Goal: Information Seeking & Learning: Learn about a topic

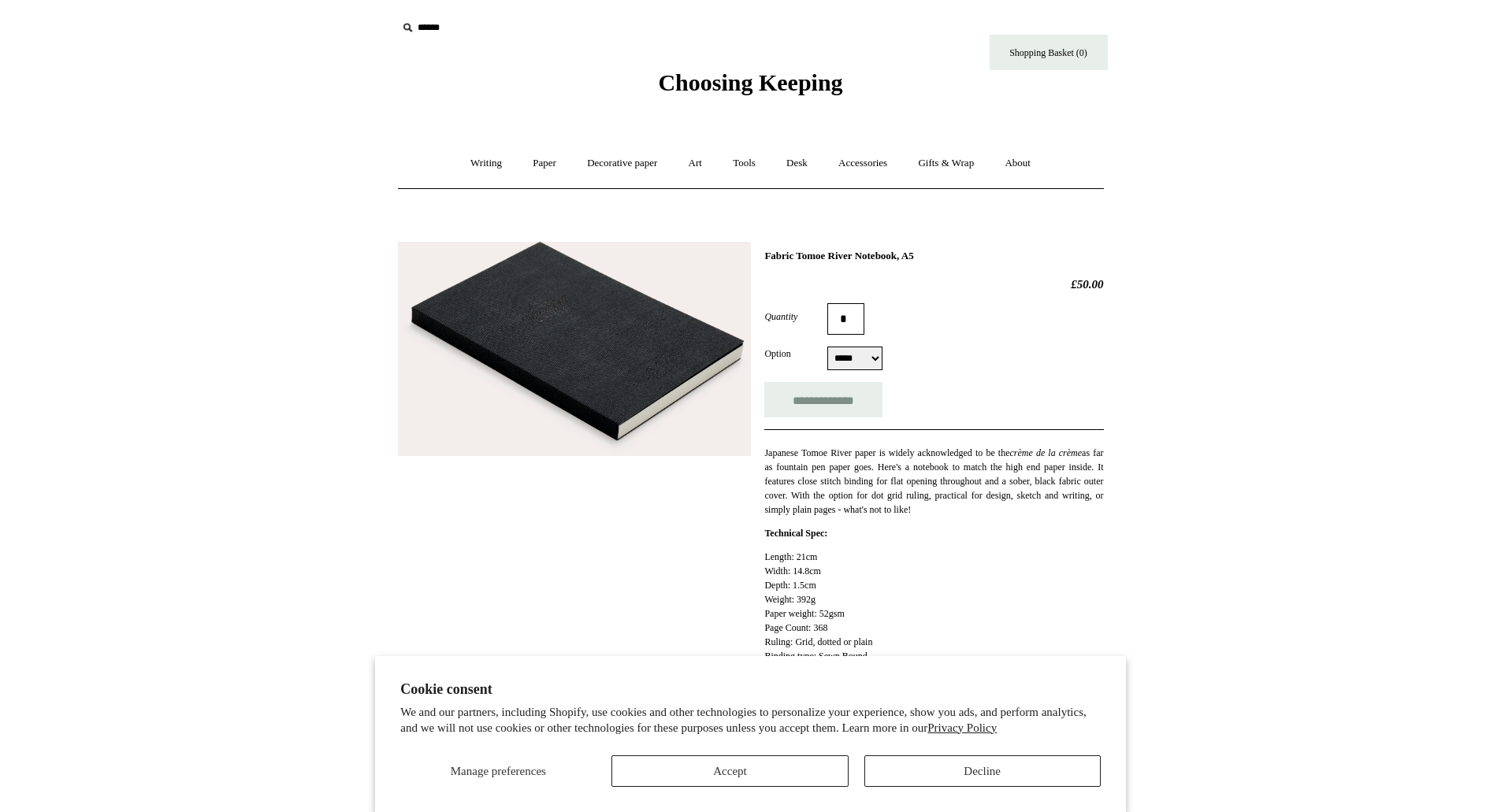
select select "*****"
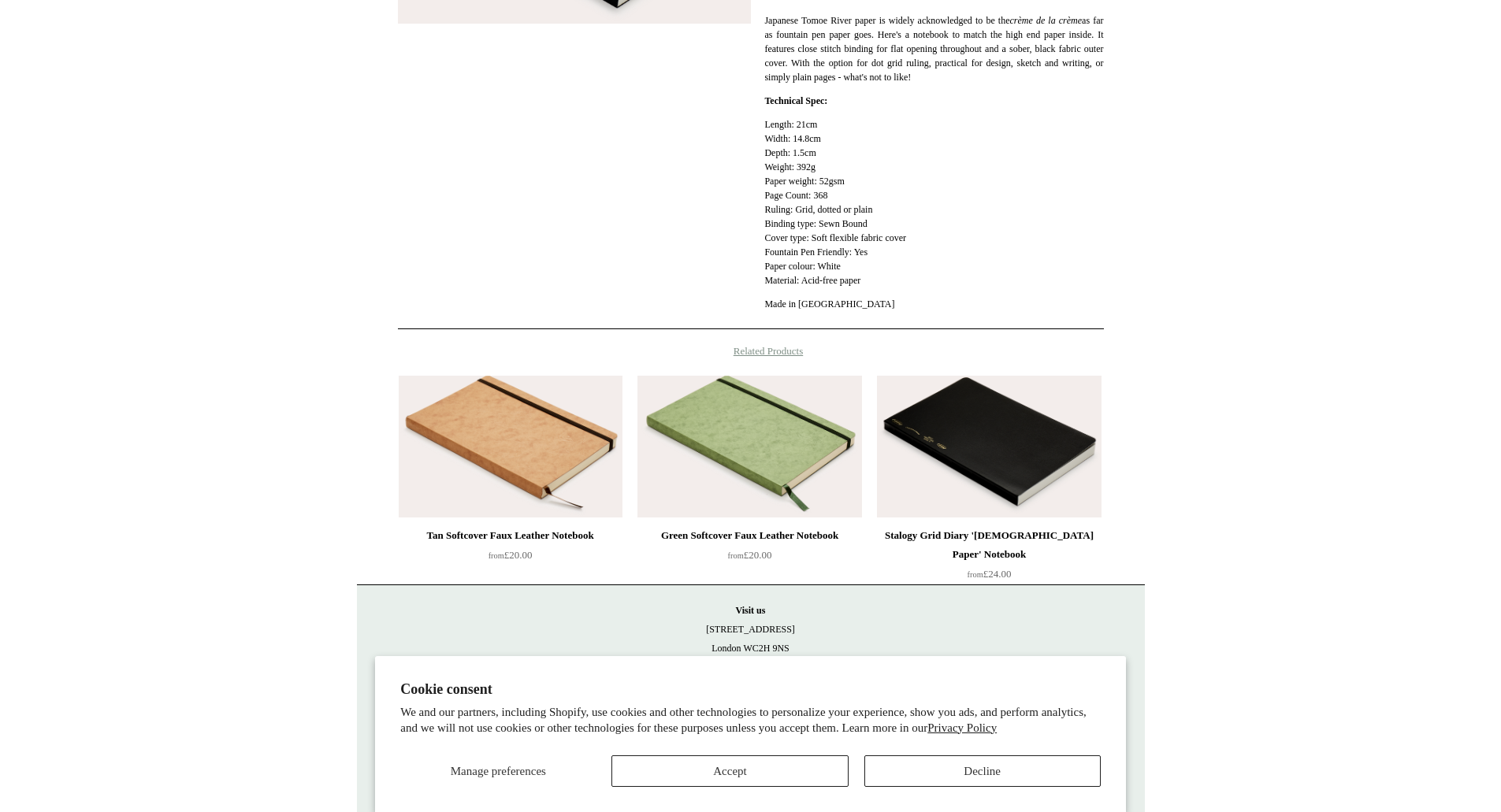
scroll to position [451, 0]
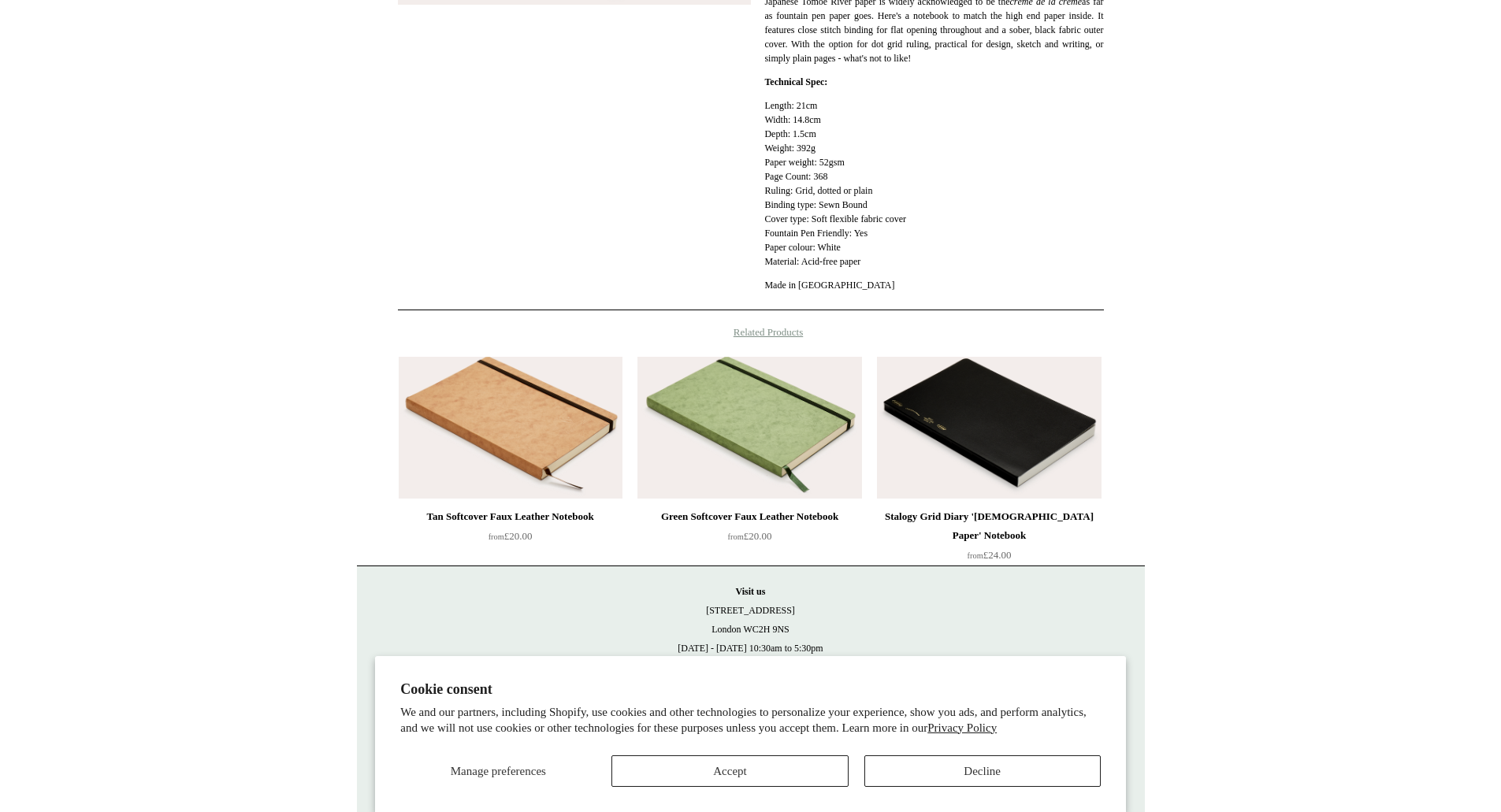
click at [950, 486] on img at bounding box center [989, 428] width 224 height 142
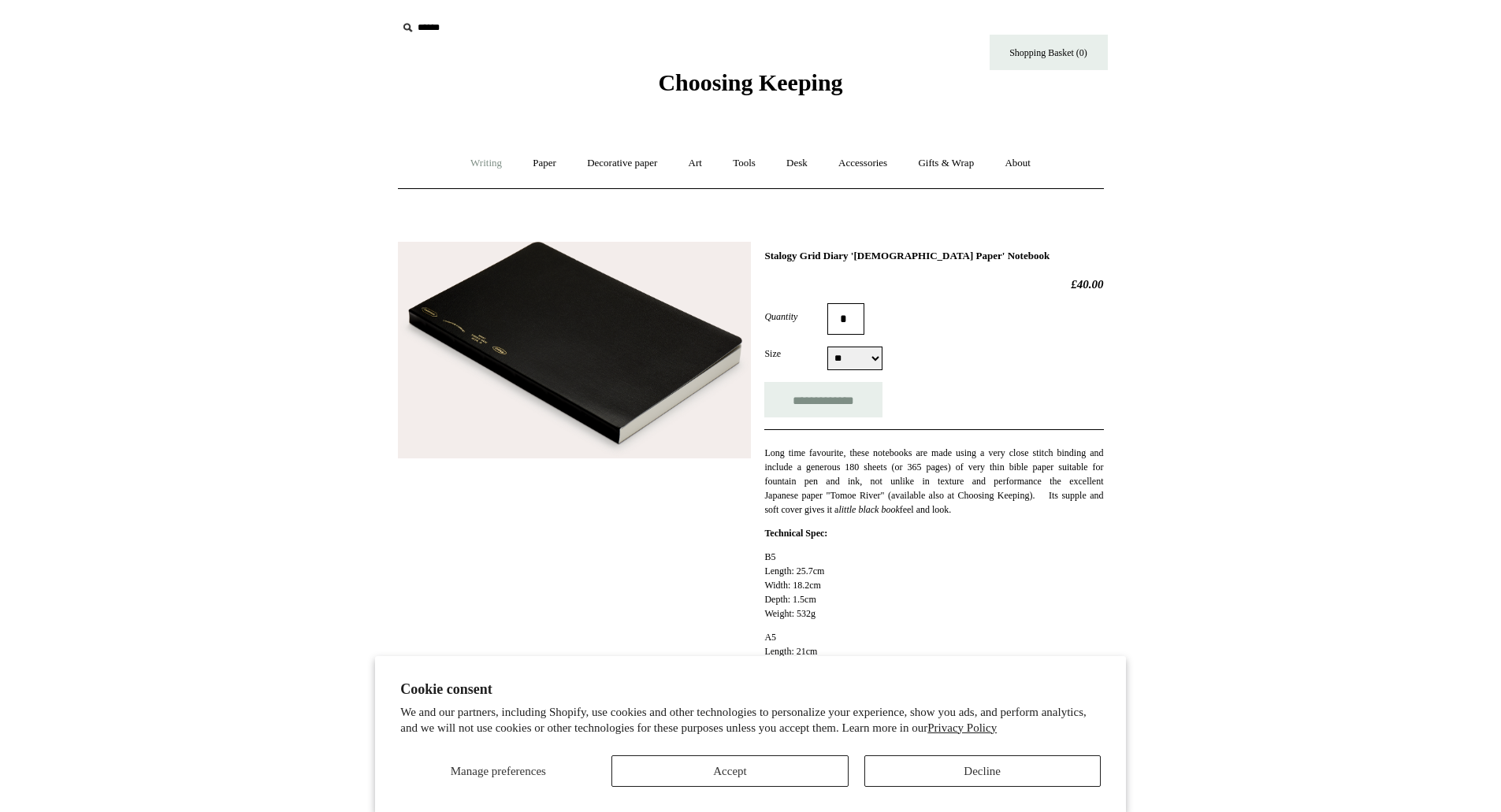
click at [478, 159] on link "Writing +" at bounding box center [486, 163] width 60 height 42
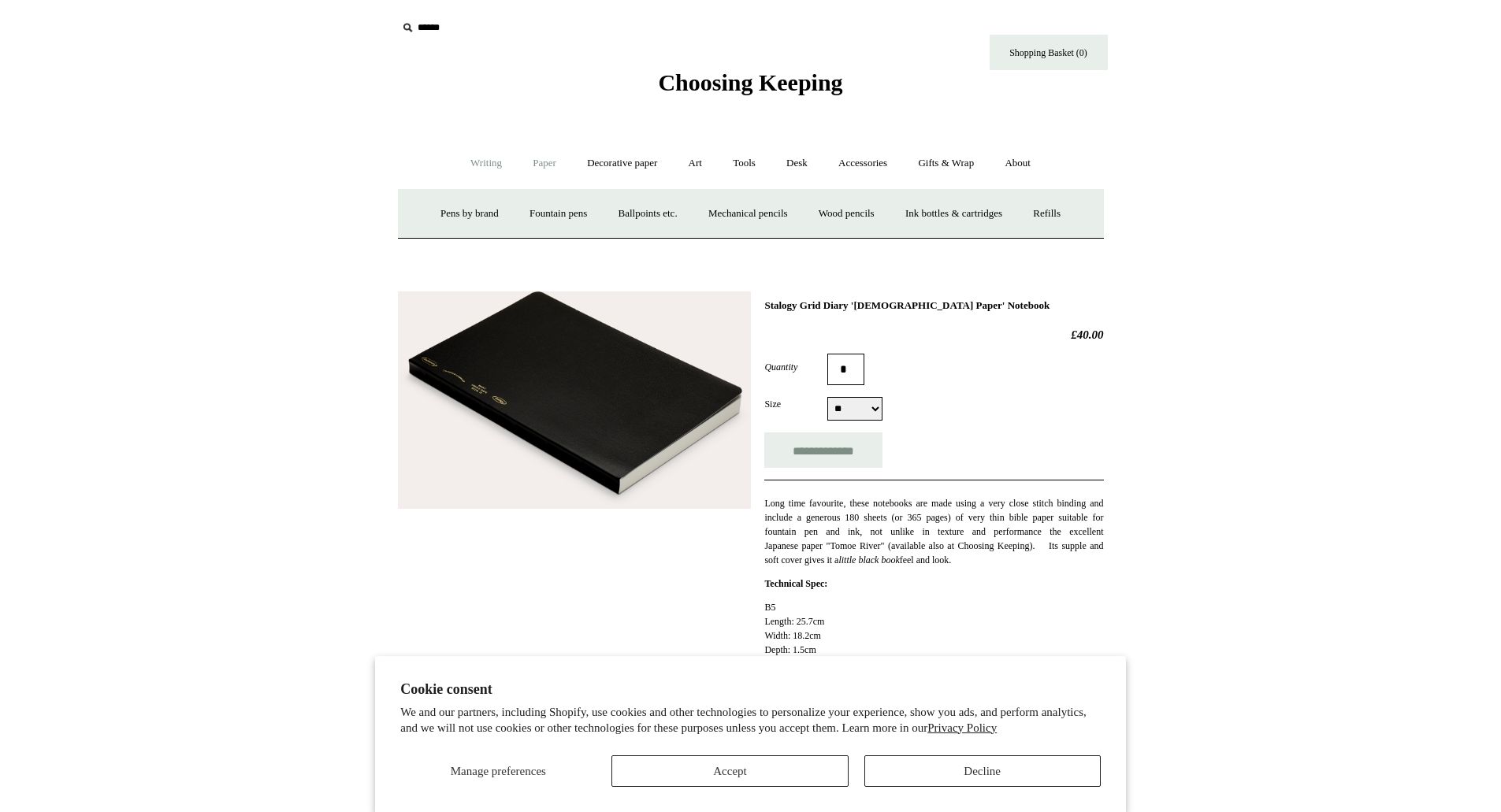
drag, startPoint x: 540, startPoint y: 146, endPoint x: 540, endPoint y: 159, distance: 13.0
click at [540, 148] on link "Paper +" at bounding box center [545, 163] width 52 height 42
click at [588, 209] on link "📆 Dated Diaries 📆" at bounding box center [626, 214] width 115 height 42
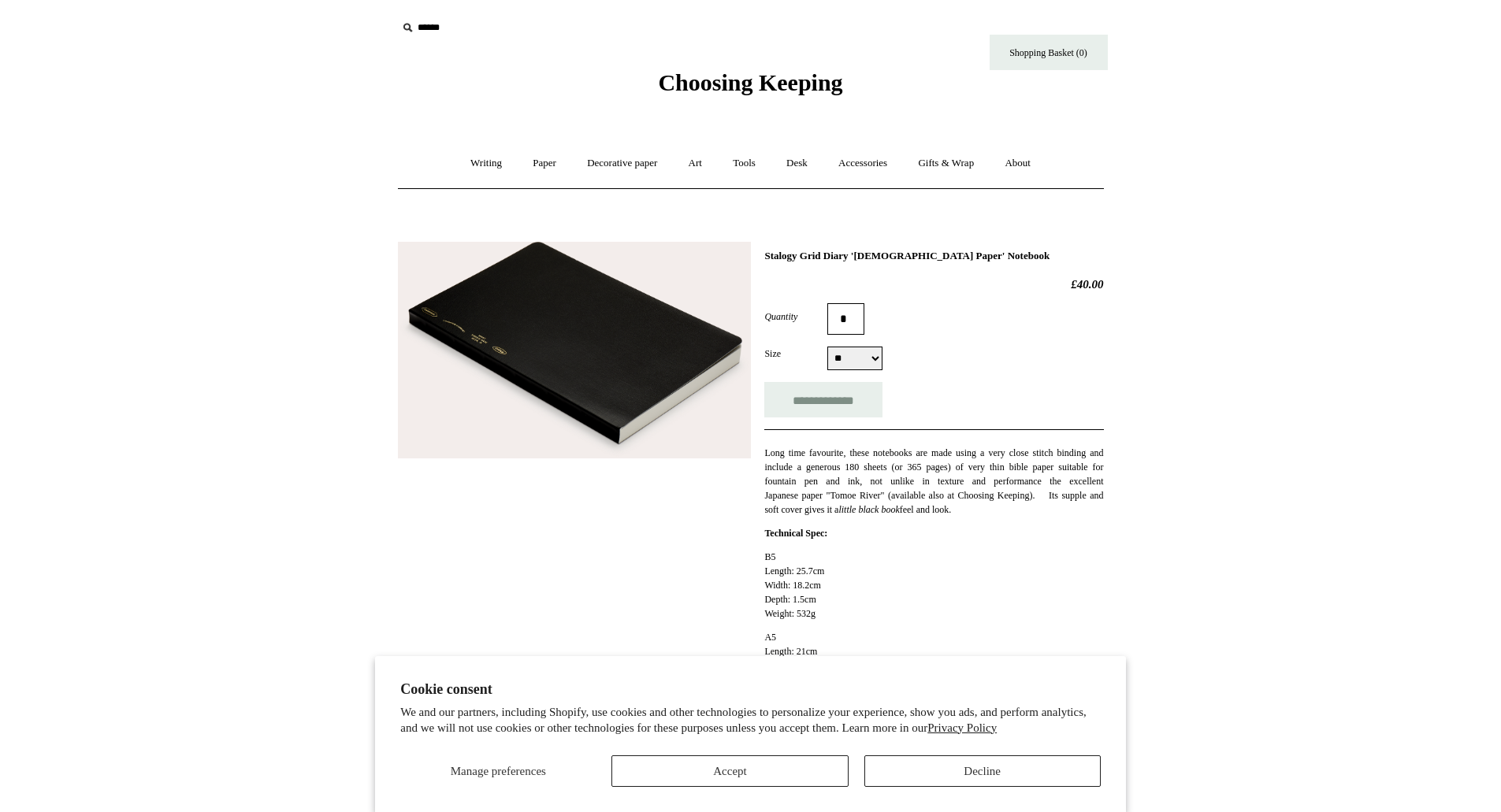
click at [796, 250] on h1 "Stalogy Grid Diary '[DEMOGRAPHIC_DATA] Paper' Notebook" at bounding box center [933, 256] width 339 height 13
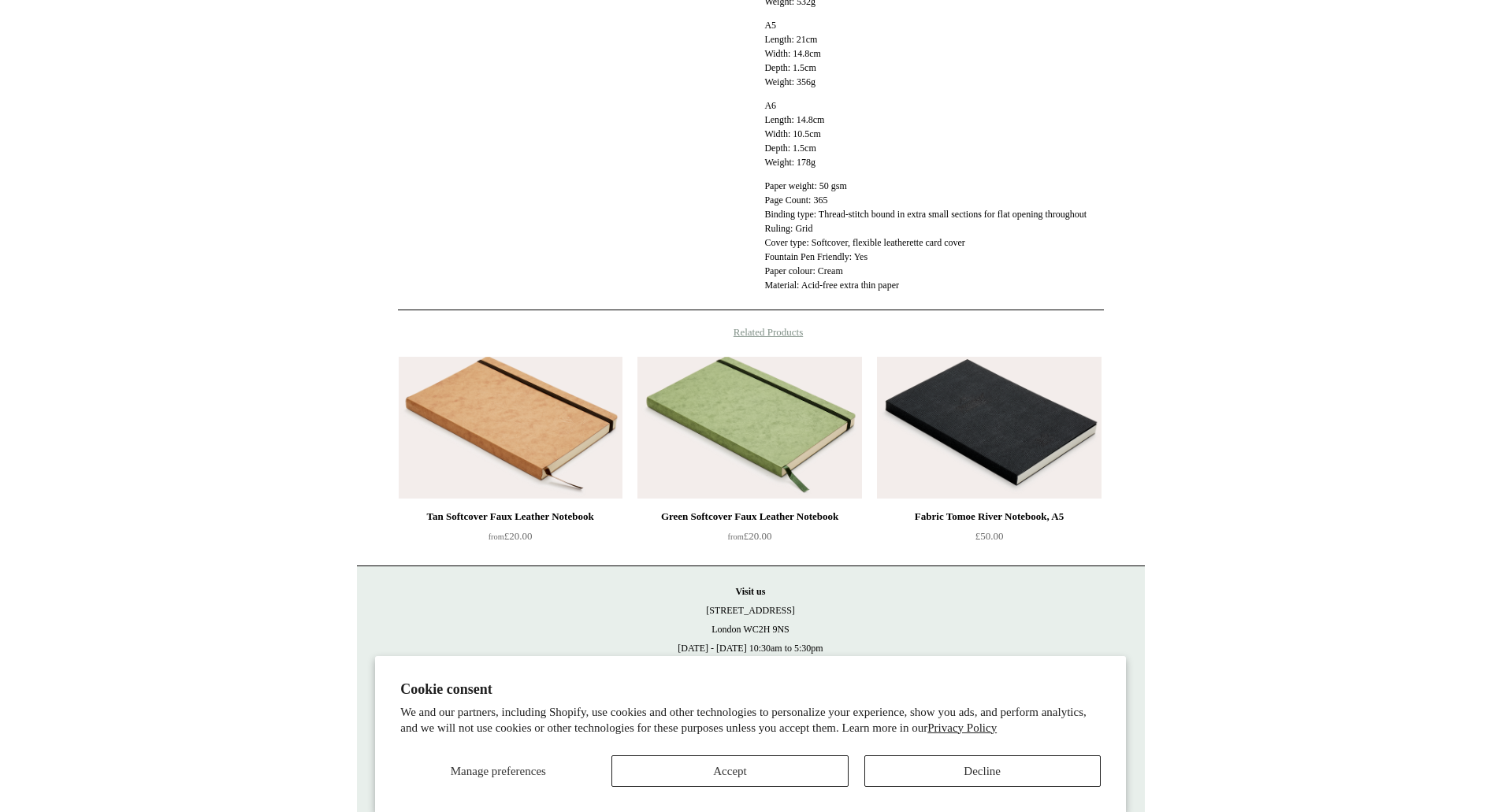
scroll to position [627, 0]
click at [1002, 428] on img at bounding box center [989, 428] width 224 height 142
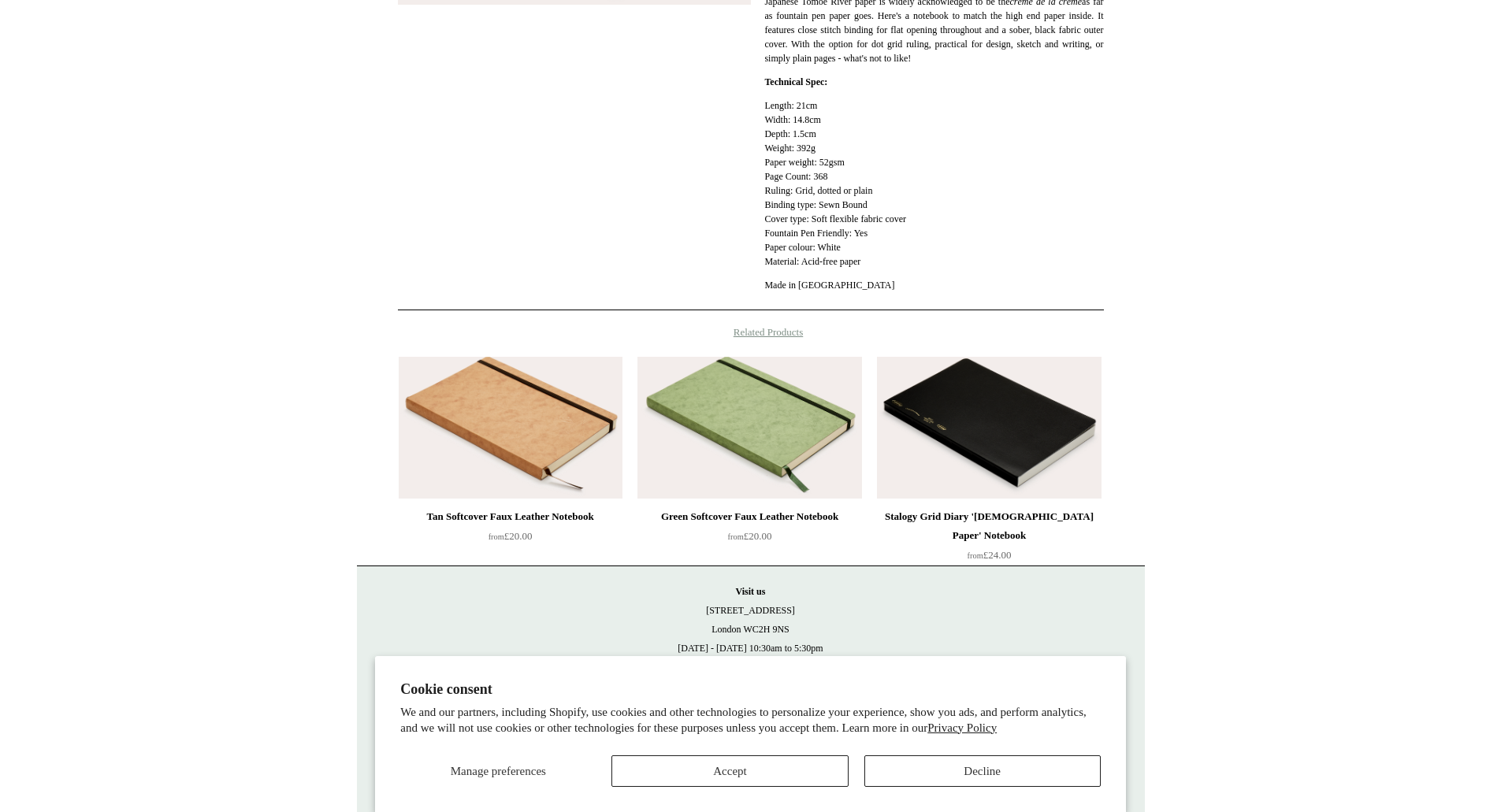
scroll to position [451, 0]
